Goal: Obtain resource: Obtain resource

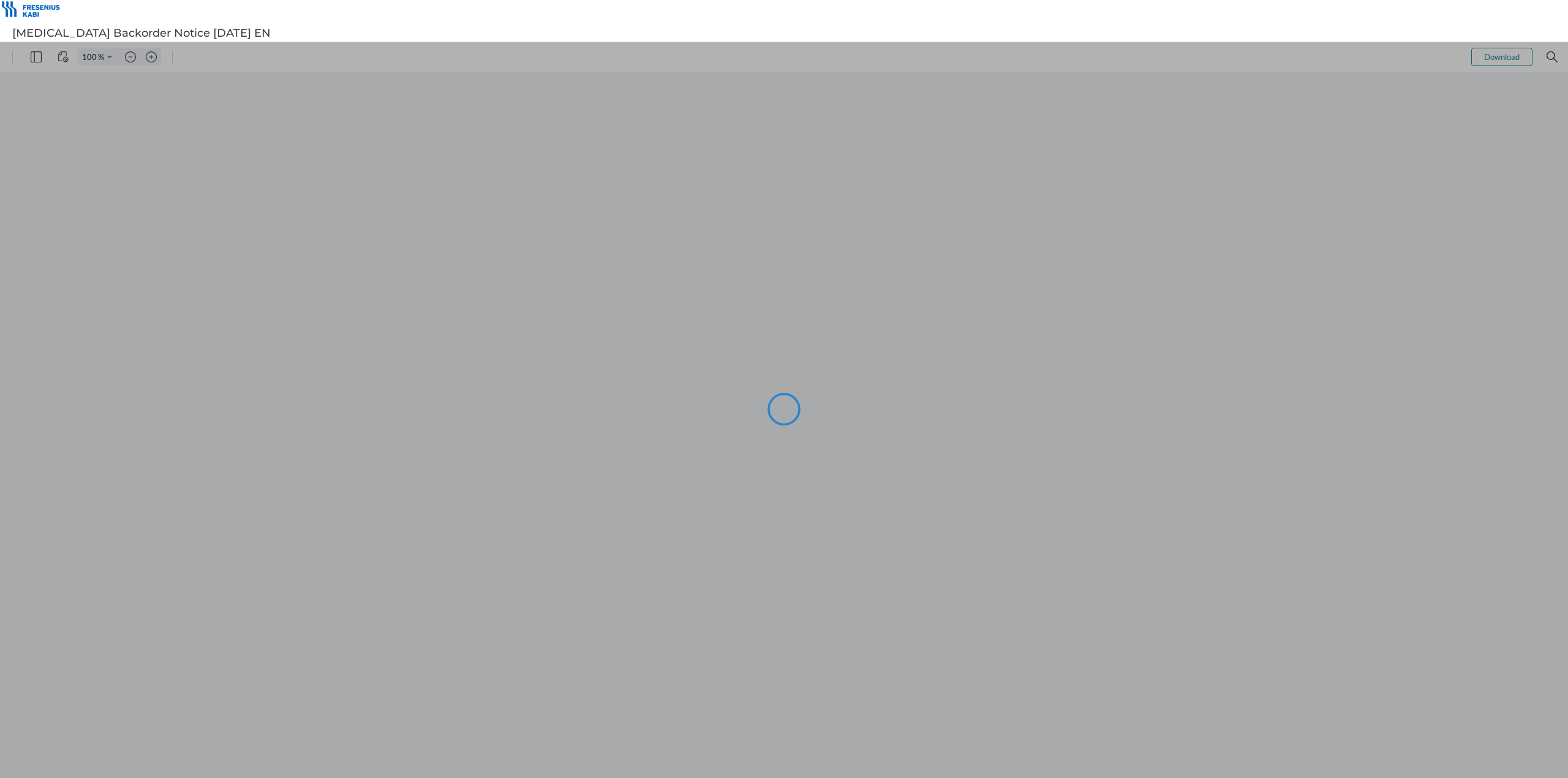
type input "144"
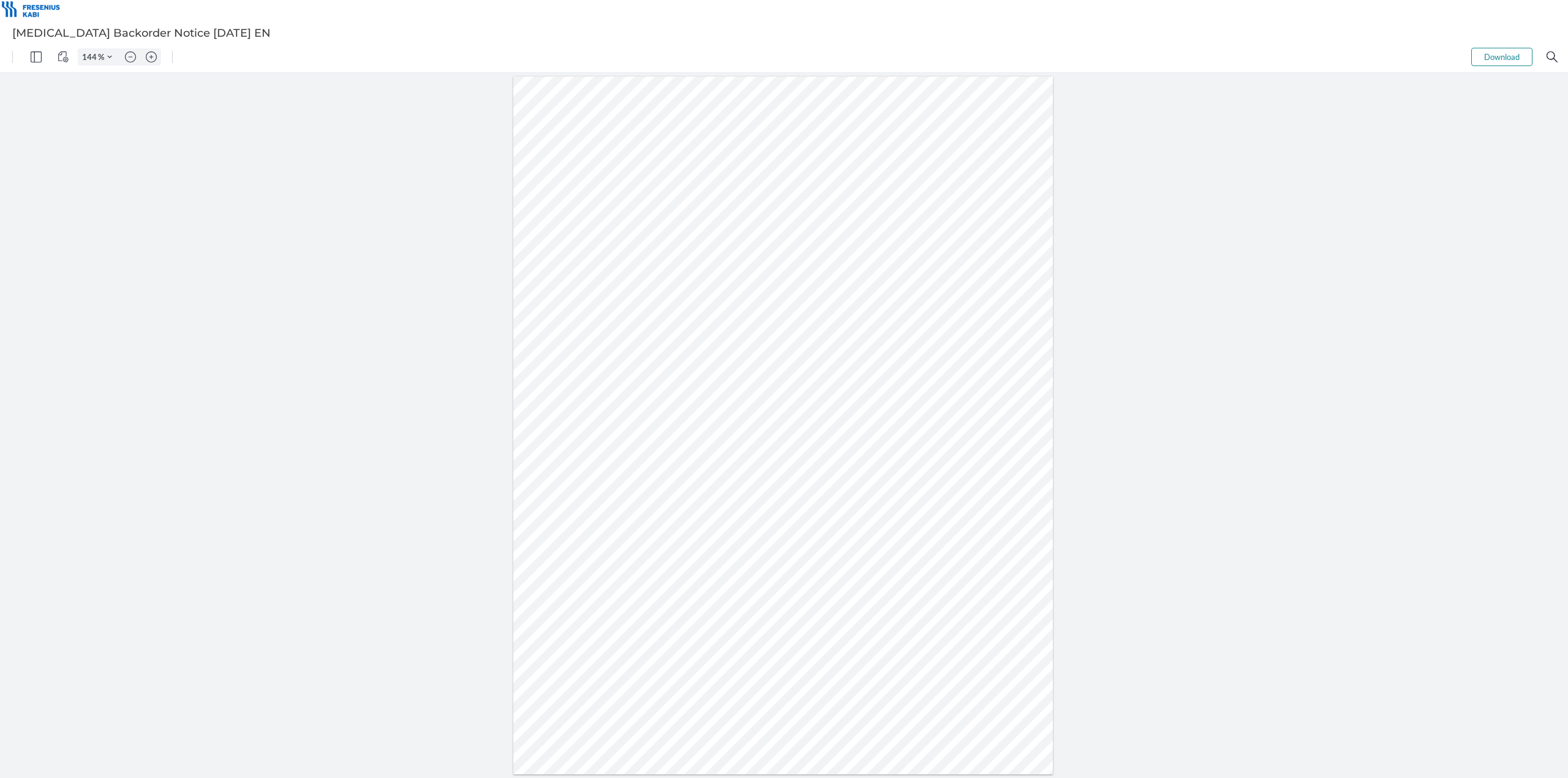
drag, startPoint x: 563, startPoint y: 430, endPoint x: 595, endPoint y: 429, distance: 32.0
click at [595, 429] on div at bounding box center [783, 426] width 539 height 698
click at [727, 570] on div at bounding box center [783, 426] width 539 height 698
drag, startPoint x: 660, startPoint y: 428, endPoint x: 688, endPoint y: 428, distance: 28.0
click at [688, 428] on div at bounding box center [783, 426] width 539 height 698
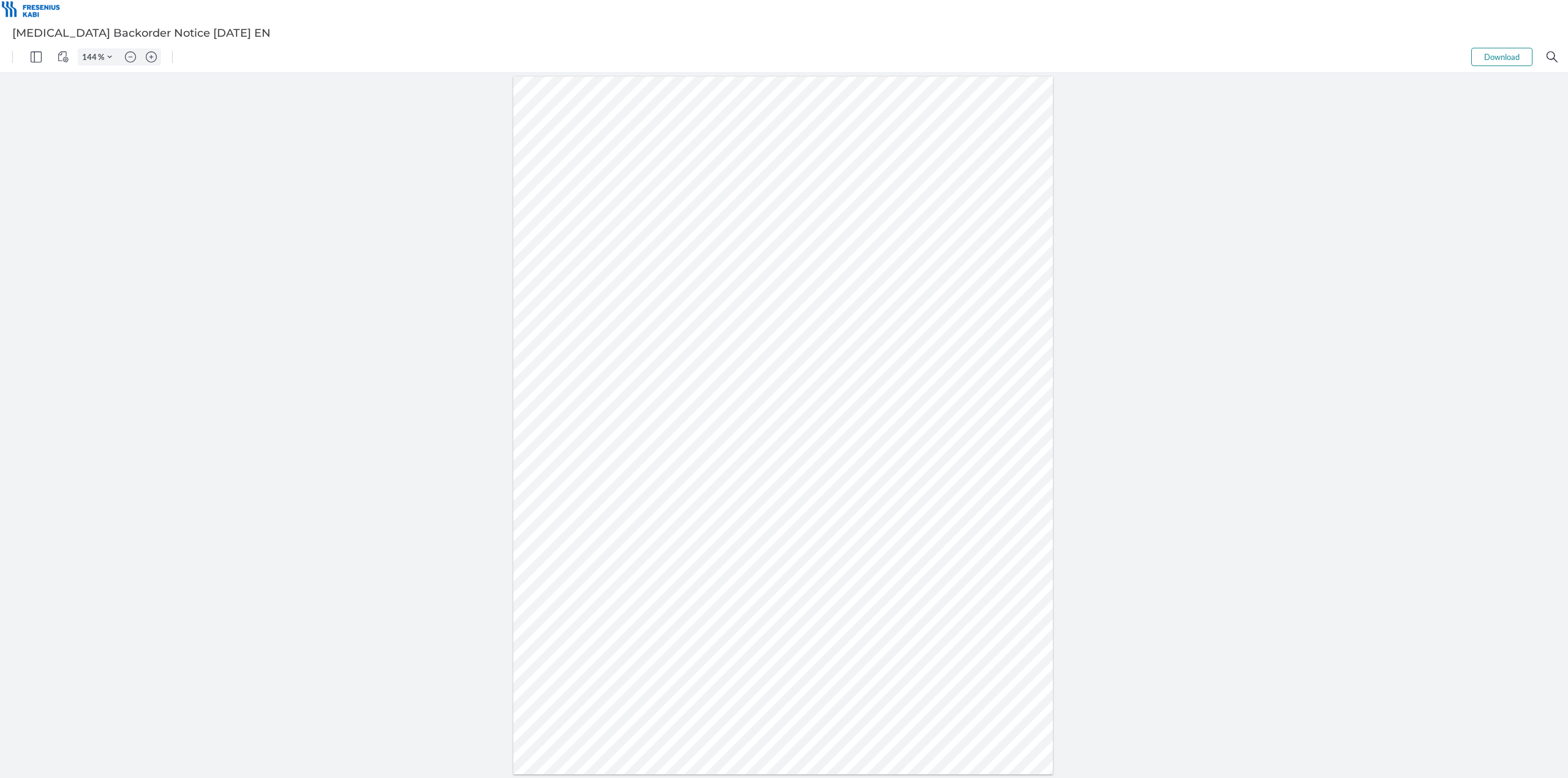
click at [581, 428] on div at bounding box center [783, 426] width 539 height 698
click at [568, 426] on div at bounding box center [783, 426] width 539 height 698
click at [555, 427] on div at bounding box center [783, 426] width 539 height 698
drag, startPoint x: 559, startPoint y: 429, endPoint x: 590, endPoint y: 428, distance: 31.0
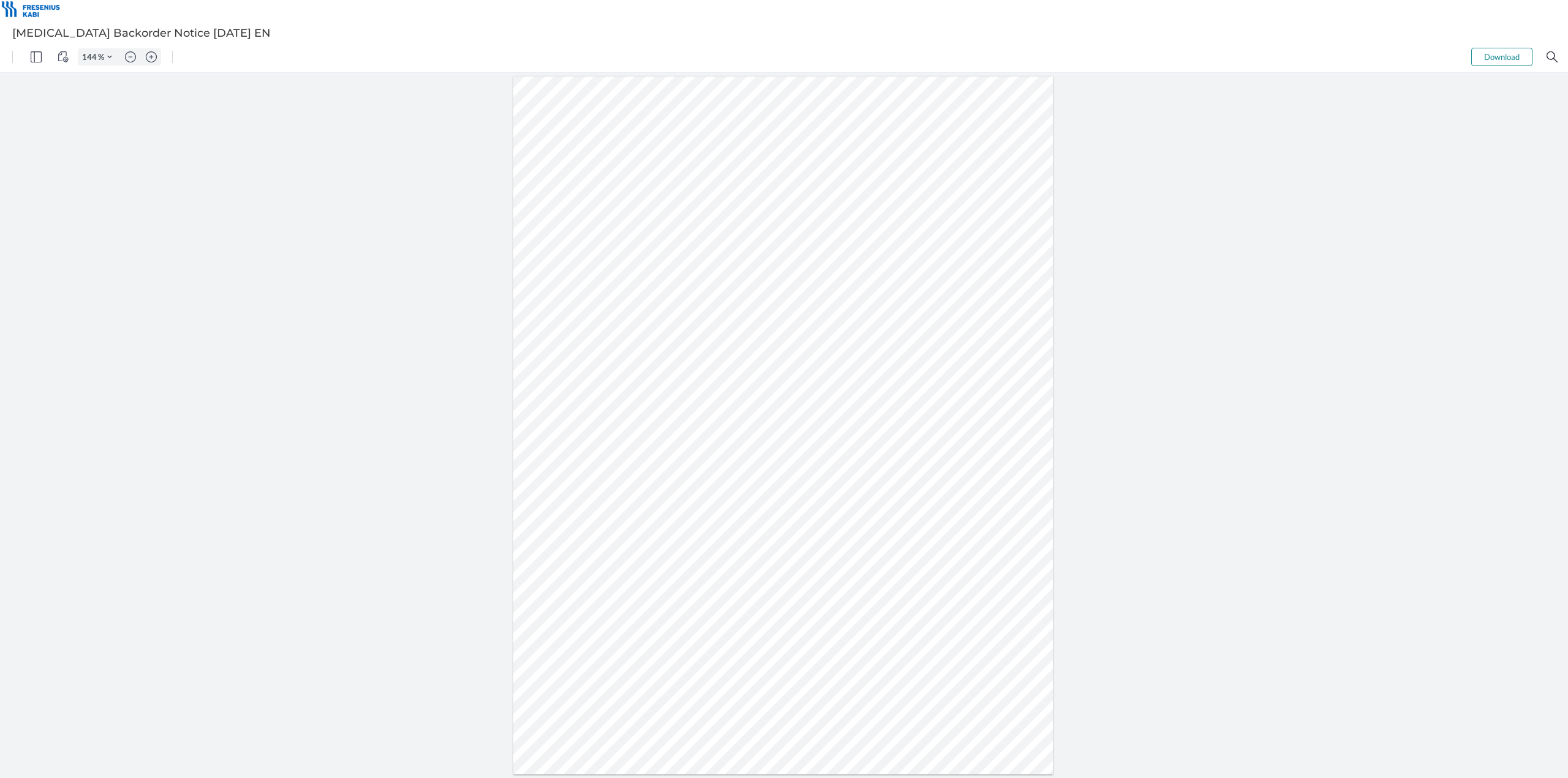
click at [590, 428] on div at bounding box center [783, 426] width 539 height 698
drag, startPoint x: 596, startPoint y: 428, endPoint x: 556, endPoint y: 427, distance: 40.0
click at [556, 427] on div at bounding box center [783, 426] width 539 height 698
click at [548, 463] on div at bounding box center [783, 426] width 539 height 698
click at [569, 424] on div at bounding box center [783, 426] width 539 height 698
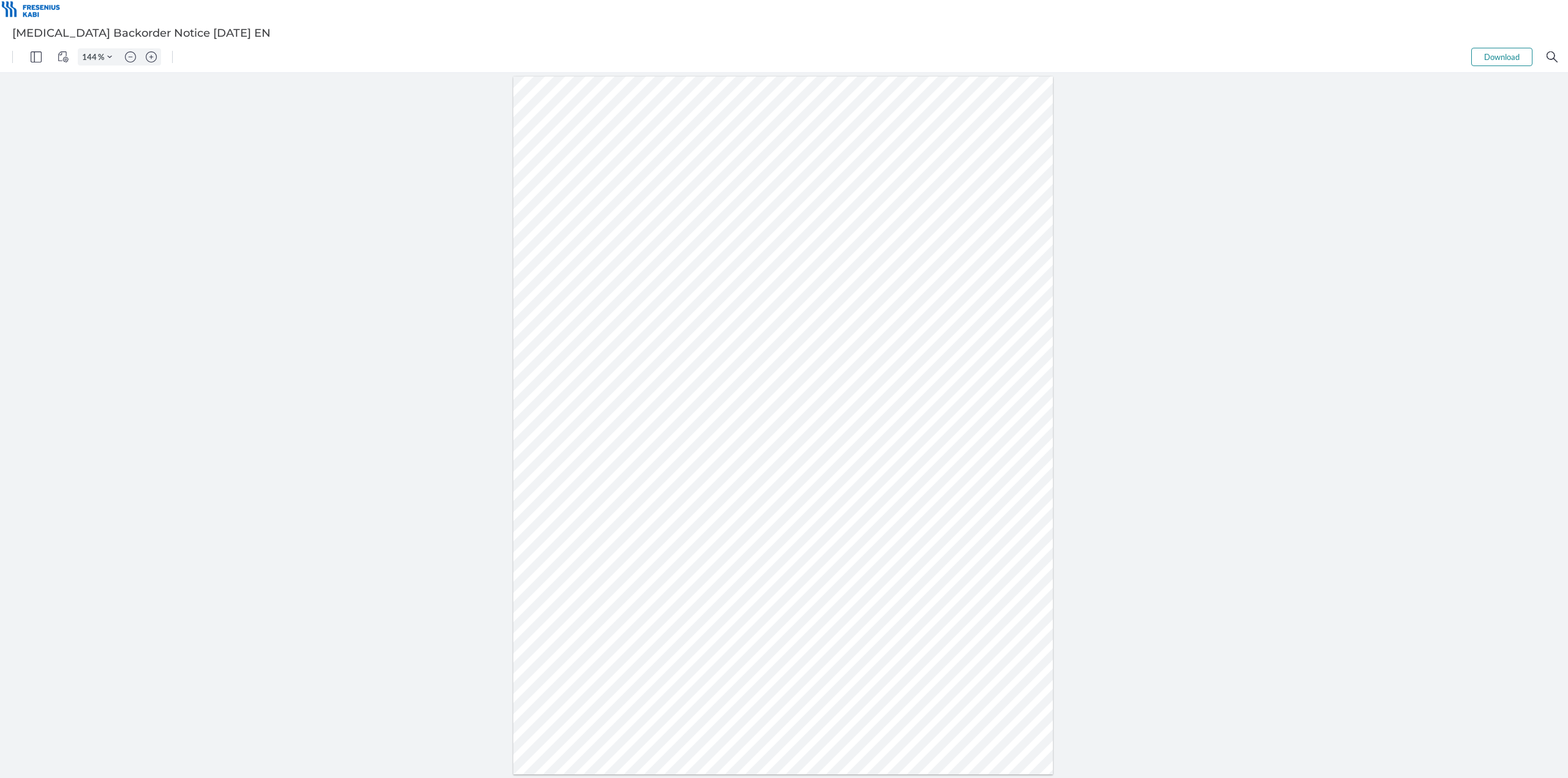
click at [569, 424] on div at bounding box center [783, 426] width 539 height 698
drag, startPoint x: 559, startPoint y: 424, endPoint x: 597, endPoint y: 430, distance: 38.5
click at [598, 430] on div at bounding box center [783, 426] width 539 height 698
drag, startPoint x: 598, startPoint y: 429, endPoint x: 561, endPoint y: 429, distance: 37.0
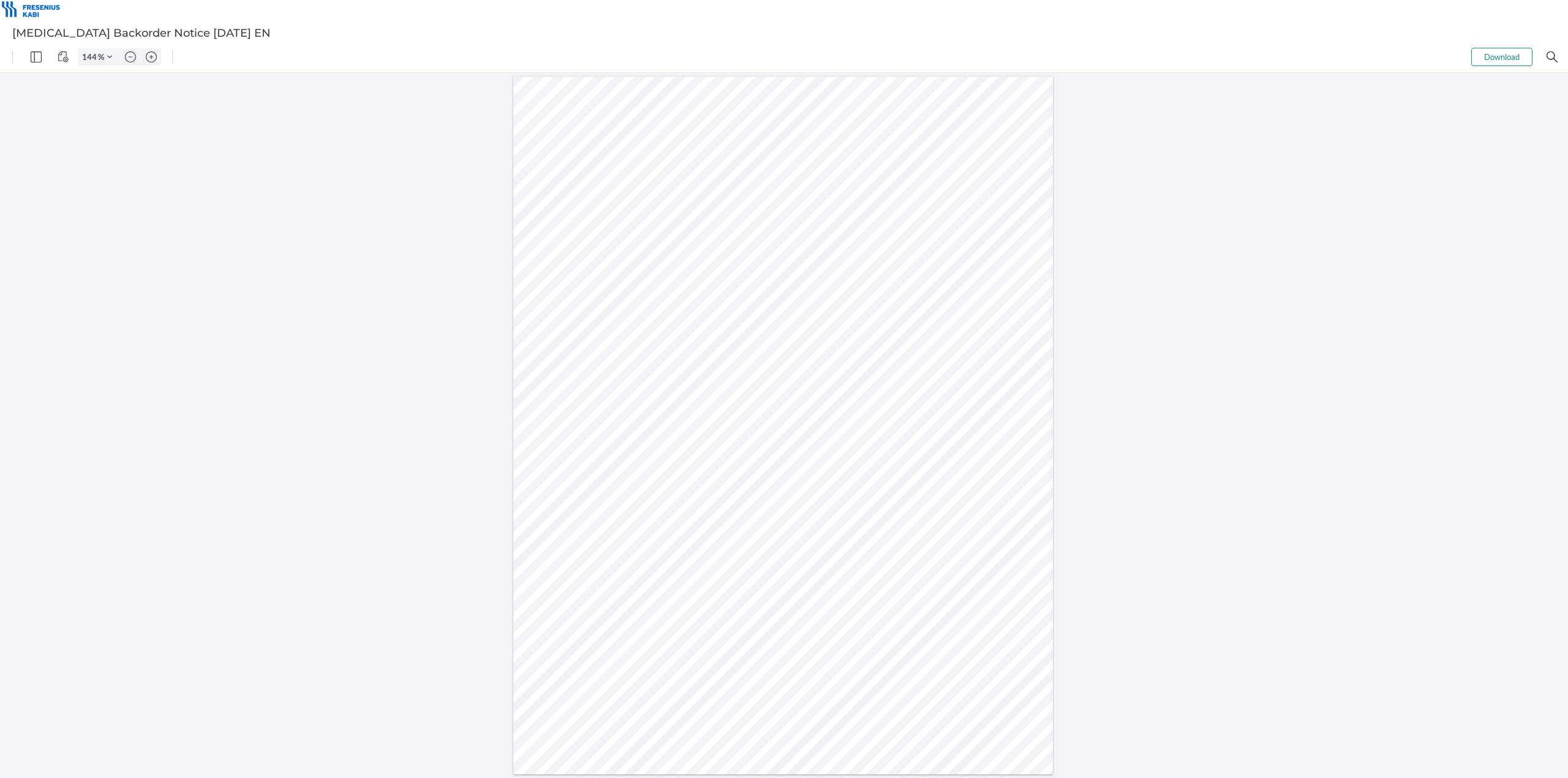
click at [561, 429] on div at bounding box center [783, 426] width 539 height 698
